Goal: Check status: Check status

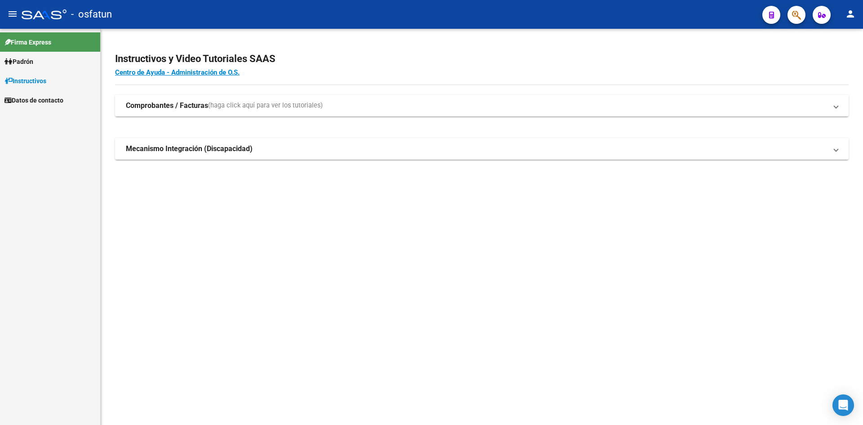
click at [28, 59] on span "Padrón" at bounding box center [18, 62] width 29 height 10
drag, startPoint x: 44, startPoint y: 80, endPoint x: 109, endPoint y: 83, distance: 65.3
click at [44, 80] on link "Análisis Afiliado" at bounding box center [50, 80] width 100 height 19
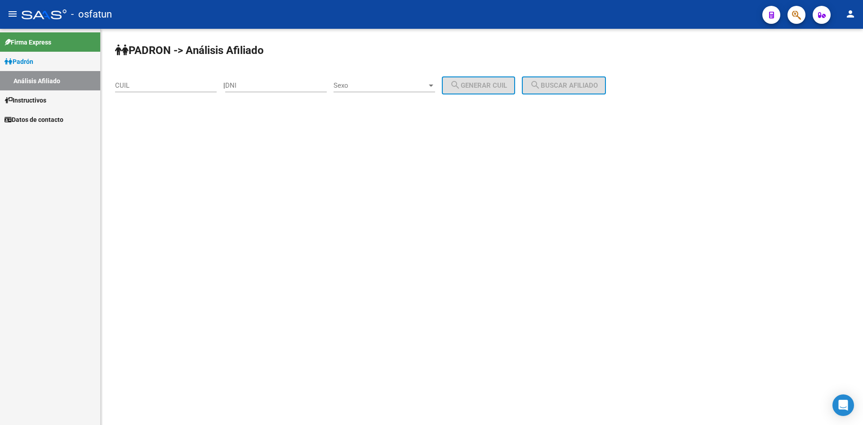
click at [150, 84] on input "CUIL" at bounding box center [166, 85] width 102 height 8
paste input "20-18056596-6"
type input "20-18056596-6"
click at [263, 84] on input "DNI" at bounding box center [276, 85] width 102 height 8
paste input "18056596"
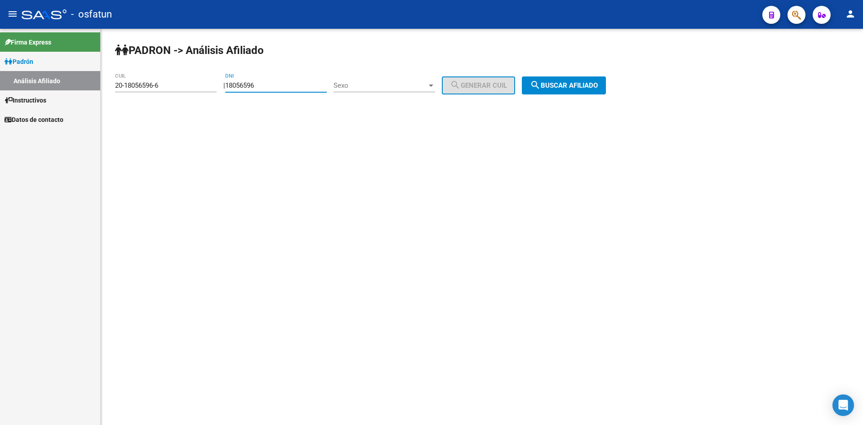
type input "18056596"
click at [392, 86] on span "Sexo" at bounding box center [381, 85] width 94 height 8
drag, startPoint x: 381, startPoint y: 85, endPoint x: 458, endPoint y: 87, distance: 76.9
click at [383, 87] on span "Masculino" at bounding box center [395, 86] width 102 height 20
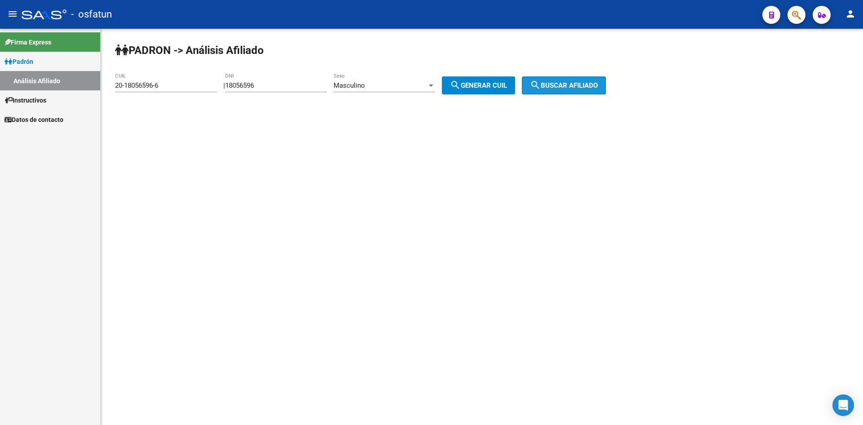
click at [580, 89] on button "search Buscar afiliado" at bounding box center [564, 85] width 84 height 18
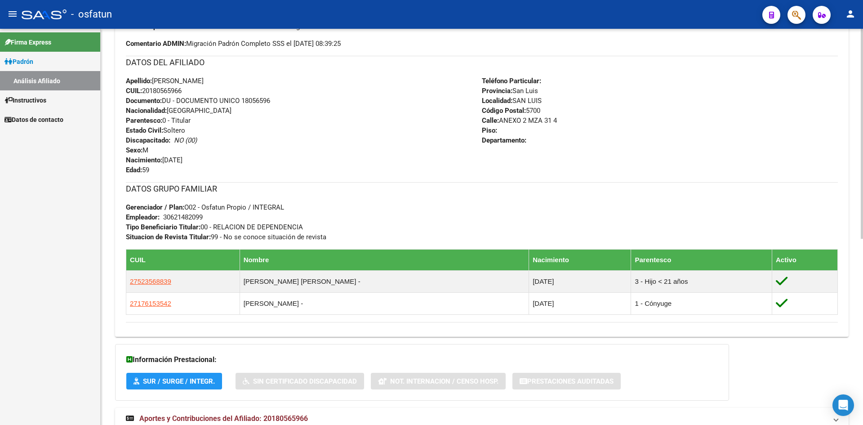
scroll to position [351, 0]
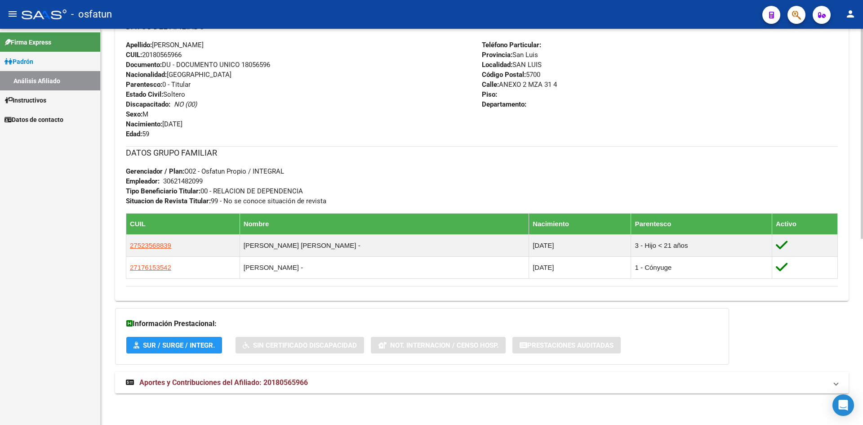
click at [290, 380] on span "Aportes y Contribuciones del Afiliado: 20180565966" at bounding box center [223, 382] width 169 height 9
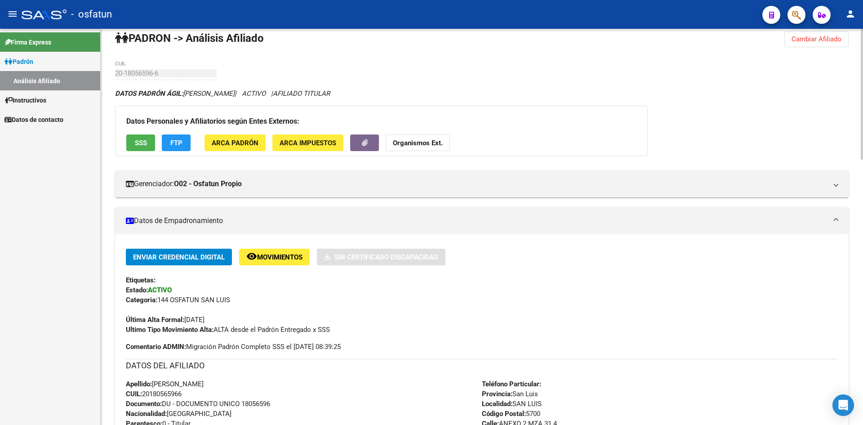
scroll to position [0, 0]
